Goal: Find specific page/section: Find specific page/section

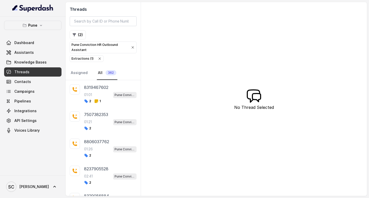
scroll to position [4247, 0]
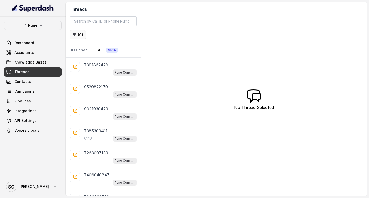
click at [77, 34] on button "( 0 )" at bounding box center [78, 34] width 16 height 9
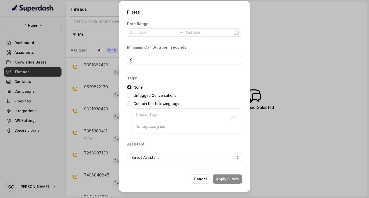
click at [155, 156] on span "(Select Assistant)" at bounding box center [182, 157] width 104 height 6
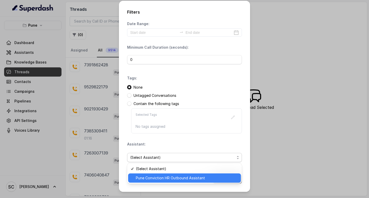
drag, startPoint x: 151, startPoint y: 175, endPoint x: 152, endPoint y: 171, distance: 4.9
click at [150, 175] on span "Pune Conviction HR Outbound Assistant" at bounding box center [187, 178] width 102 height 6
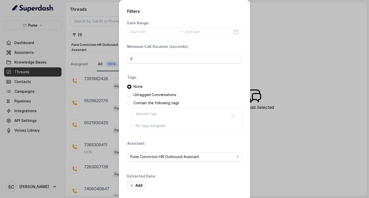
click at [137, 184] on button "Add" at bounding box center [136, 185] width 18 height 9
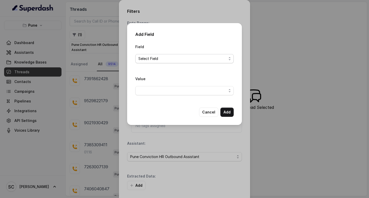
click at [148, 59] on span "Select Field" at bounding box center [182, 59] width 88 height 6
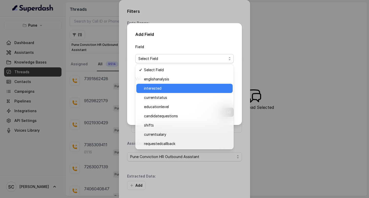
click at [155, 88] on span "interested" at bounding box center [187, 88] width 86 height 6
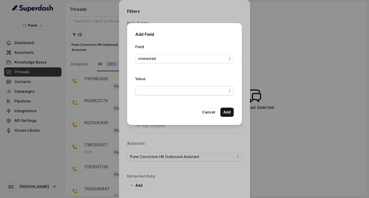
click at [155, 91] on span "button" at bounding box center [184, 90] width 98 height 9
click at [152, 90] on span "button" at bounding box center [184, 90] width 98 height 9
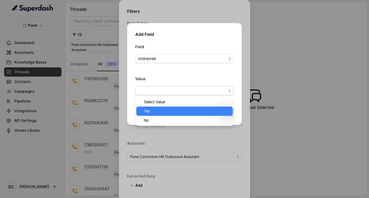
click at [148, 109] on span "Yes" at bounding box center [187, 111] width 86 height 6
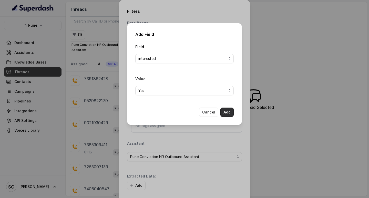
click at [229, 113] on button "Add" at bounding box center [226, 112] width 13 height 9
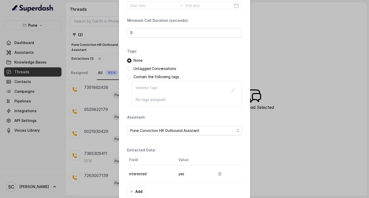
scroll to position [54, 0]
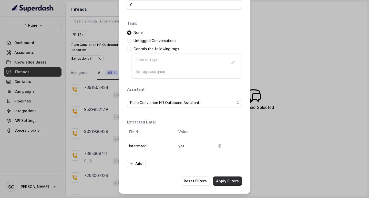
click at [220, 182] on button "Apply Filters" at bounding box center [227, 180] width 29 height 9
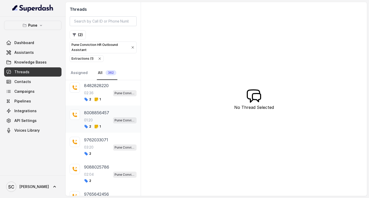
scroll to position [2526, 0]
